Goal: Ask a question

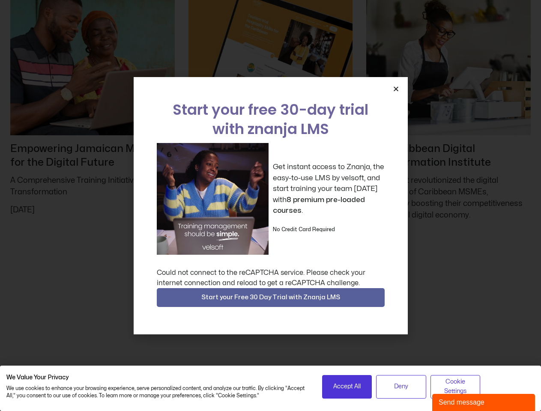
click at [270, 205] on div "Get instant access to Znanja, the easy-to-use LMS by velsoft, and start trainin…" at bounding box center [271, 199] width 228 height 112
click at [396, 89] on icon "Close" at bounding box center [396, 89] width 6 height 6
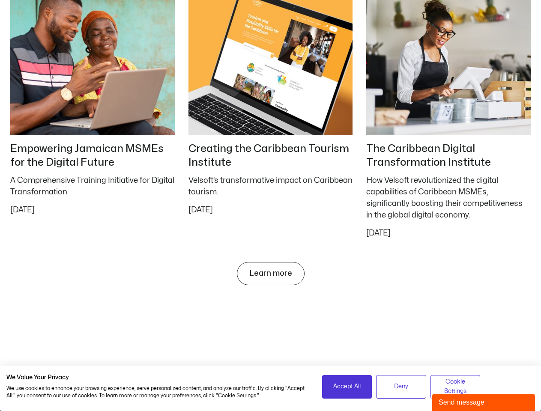
click at [347, 387] on span "Accept All" at bounding box center [346, 386] width 27 height 9
click at [401, 387] on span "Deny" at bounding box center [401, 386] width 14 height 9
click at [455, 387] on span "Cookie Settings" at bounding box center [455, 386] width 39 height 19
click at [483, 402] on div "Send message" at bounding box center [483, 402] width 90 height 10
